Goal: Information Seeking & Learning: Check status

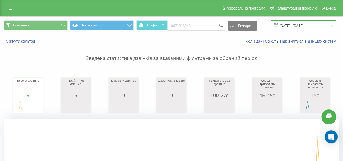
click at [296, 27] on input "19.06.2025 - 19.09.2025" at bounding box center [304, 25] width 66 height 11
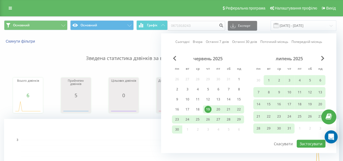
click at [208, 107] on div "19" at bounding box center [207, 109] width 7 height 7
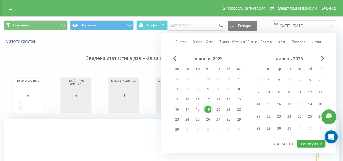
click at [323, 60] on div "липень 2025" at bounding box center [289, 58] width 72 height 5
click at [322, 56] on span "Next Month" at bounding box center [322, 58] width 3 height 5
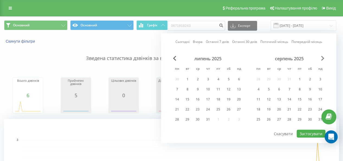
click at [322, 56] on span "Next Month" at bounding box center [322, 58] width 3 height 5
click at [300, 96] on div "19" at bounding box center [299, 99] width 7 height 7
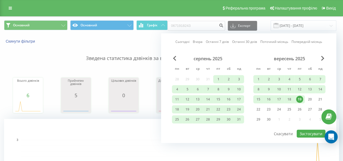
click at [299, 97] on div "19" at bounding box center [299, 99] width 7 height 7
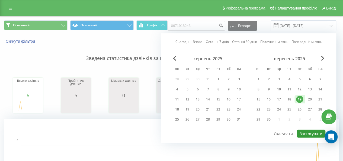
click at [314, 132] on button "Застосувати" at bounding box center [311, 134] width 29 height 8
type input "[DATE] - [DATE]"
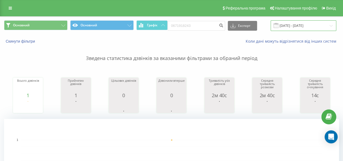
click at [304, 25] on input "19.09.2025 - 19.09.2025" at bounding box center [304, 25] width 66 height 11
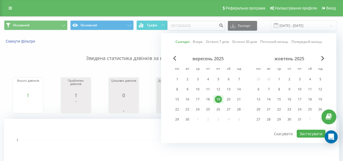
click at [219, 97] on div "19" at bounding box center [218, 99] width 7 height 7
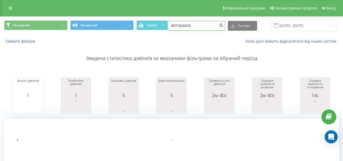
drag, startPoint x: 206, startPoint y: 24, endPoint x: 141, endPoint y: 15, distance: 66.2
click at [220, 24] on icon "submit" at bounding box center [221, 24] width 5 height 3
drag, startPoint x: 214, startPoint y: 26, endPoint x: 171, endPoint y: 27, distance: 43.7
click at [171, 27] on input "0671918243" at bounding box center [196, 26] width 57 height 10
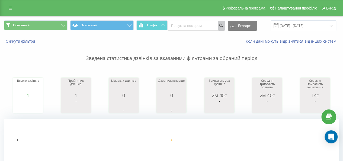
click at [222, 25] on icon "submit" at bounding box center [221, 24] width 5 height 3
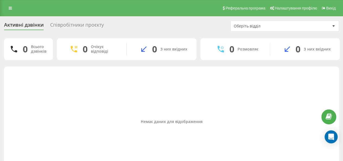
scroll to position [14, 0]
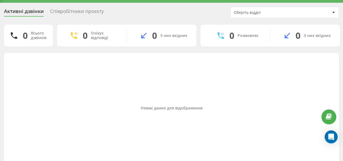
click at [89, 14] on div "Співробітники проєкту" at bounding box center [77, 12] width 54 height 8
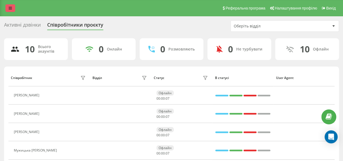
click at [11, 9] on icon at bounding box center [10, 8] width 3 height 4
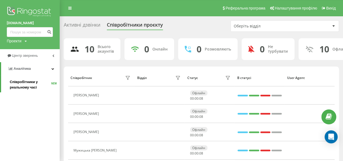
click at [33, 81] on span "Співробітники у реальному часі" at bounding box center [30, 84] width 41 height 11
click at [39, 69] on link "Аналiтика" at bounding box center [30, 68] width 59 height 13
click at [39, 69] on link "Аналiтика" at bounding box center [30, 68] width 60 height 13
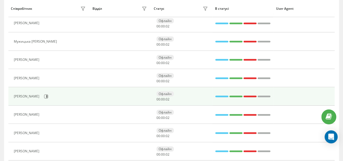
scroll to position [127, 0]
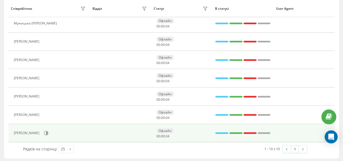
click at [156, 130] on td "Офлайн 00 : 00 : 04" at bounding box center [181, 133] width 61 height 18
click at [48, 131] on icon at bounding box center [46, 133] width 4 height 4
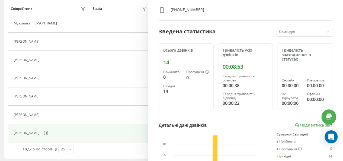
scroll to position [28, 0]
click at [303, 122] on div "Детальні дані дзвінків Подивитись звіт" at bounding box center [246, 125] width 174 height 7
click at [302, 123] on link "Подивитись звіт" at bounding box center [313, 125] width 37 height 5
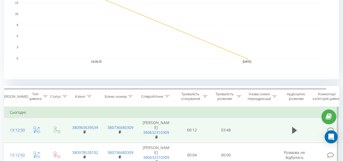
scroll to position [160, 0]
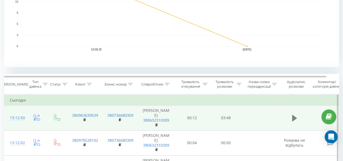
click at [293, 118] on icon at bounding box center [294, 118] width 5 height 7
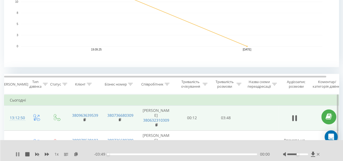
click at [18, 152] on icon at bounding box center [17, 154] width 4 height 4
click at [78, 151] on div "1 x" at bounding box center [54, 153] width 79 height 5
click at [76, 152] on icon at bounding box center [76, 154] width 5 height 4
